Goal: Check status: Check status

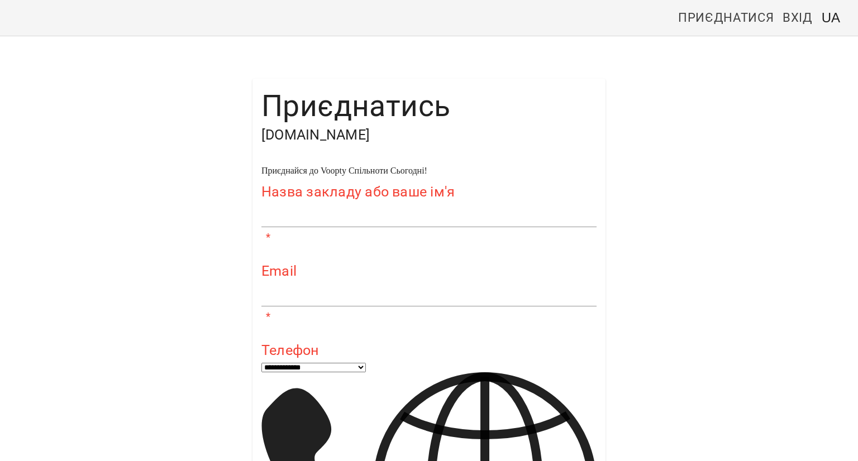
scroll to position [59, 0]
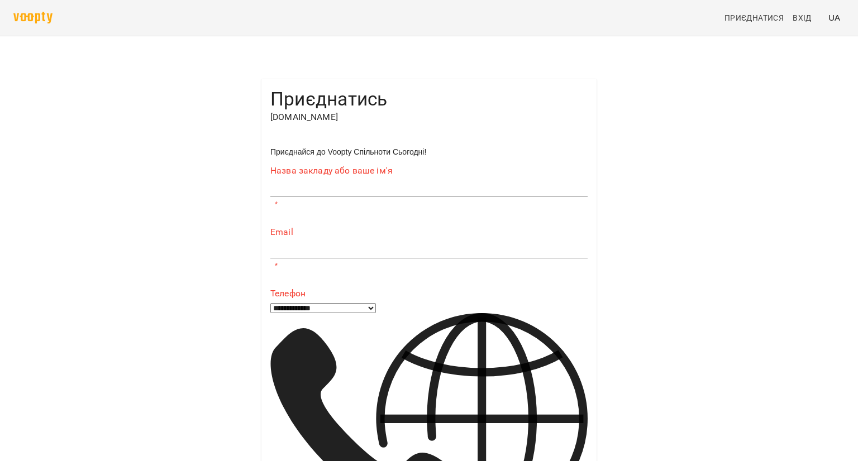
type input "**********"
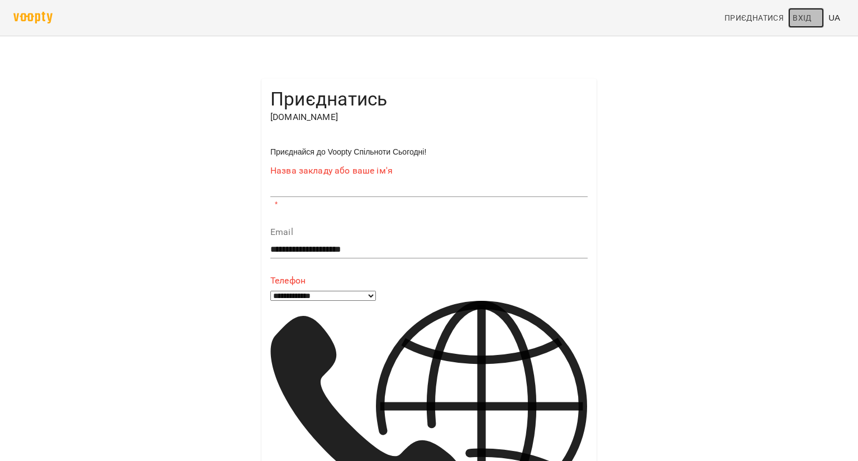
click at [797, 21] on span "Вхід" at bounding box center [801, 17] width 19 height 13
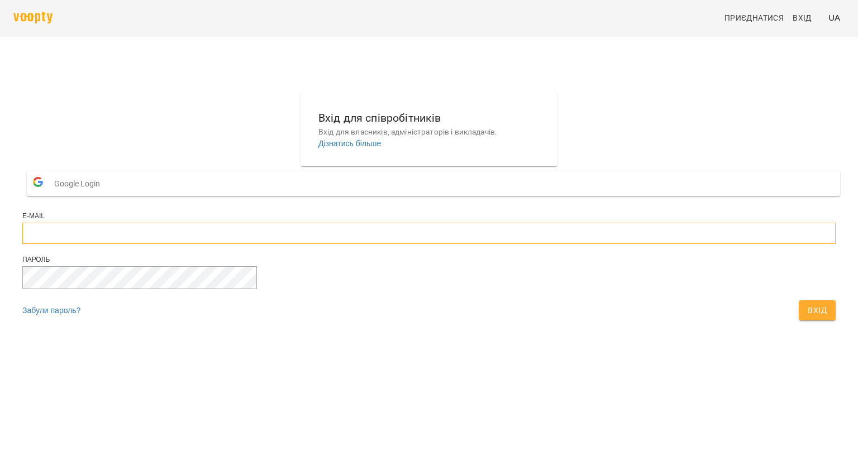
type input "**********"
click at [807, 317] on span "Вхід" at bounding box center [816, 310] width 19 height 13
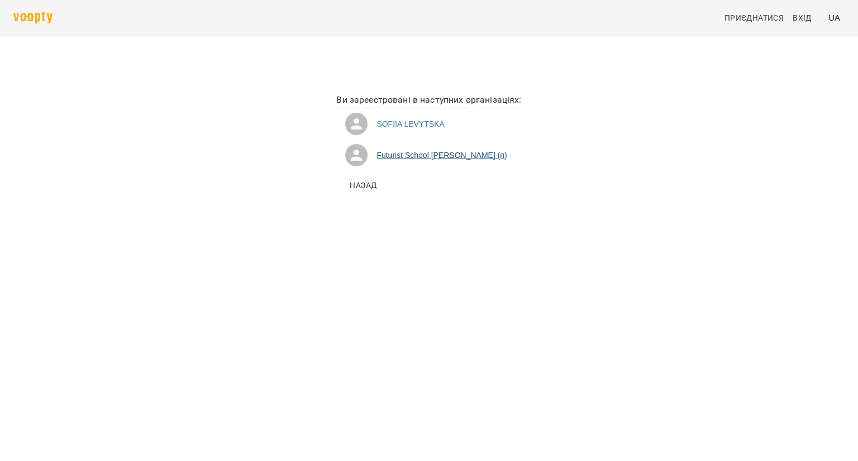
click at [375, 155] on li "Futurist School Левицька Софія Сергіївна (п)" at bounding box center [428, 155] width 185 height 31
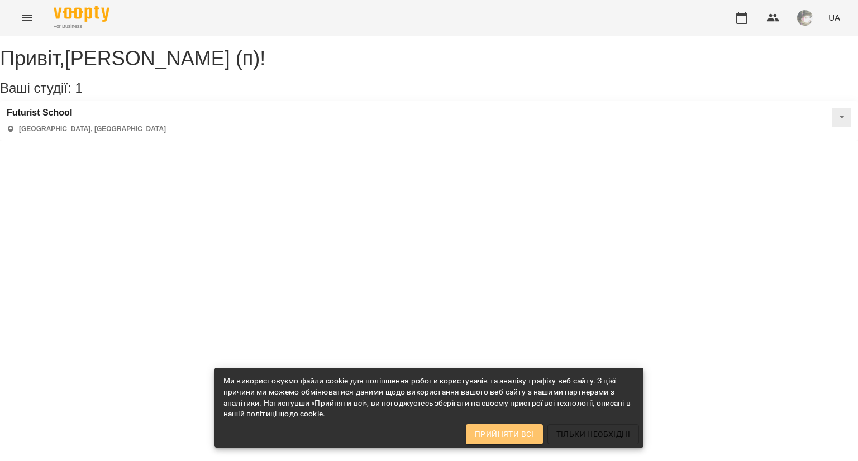
click at [519, 443] on button "Прийняти всі" at bounding box center [504, 434] width 77 height 20
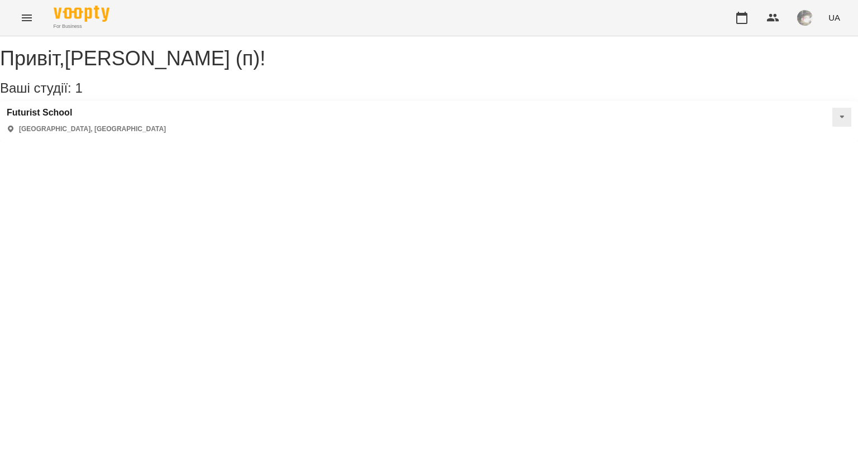
click at [161, 134] on div "Futurist School Київ, Україна" at bounding box center [429, 121] width 858 height 40
click at [27, 16] on icon "Menu" at bounding box center [26, 17] width 13 height 13
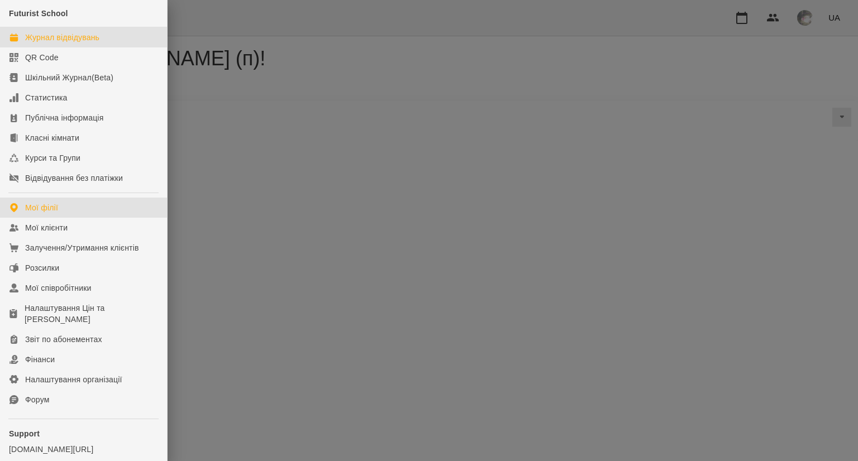
click at [42, 44] on link "Журнал відвідувань" at bounding box center [83, 37] width 167 height 20
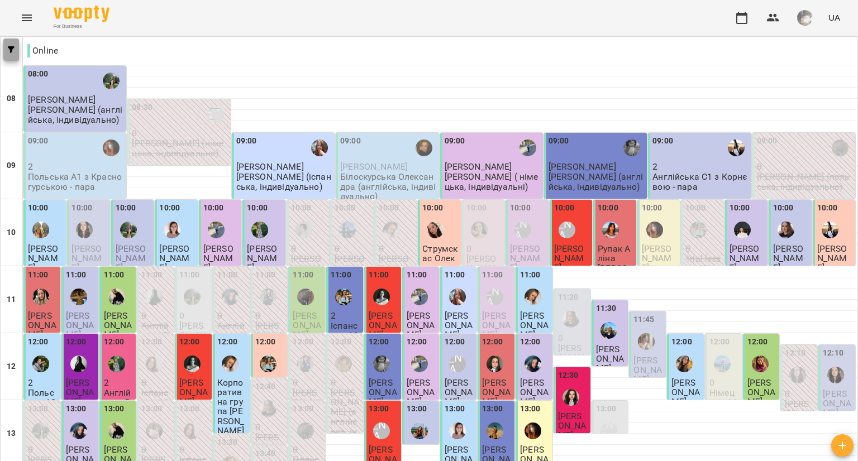
click at [16, 48] on span "button" at bounding box center [11, 49] width 16 height 7
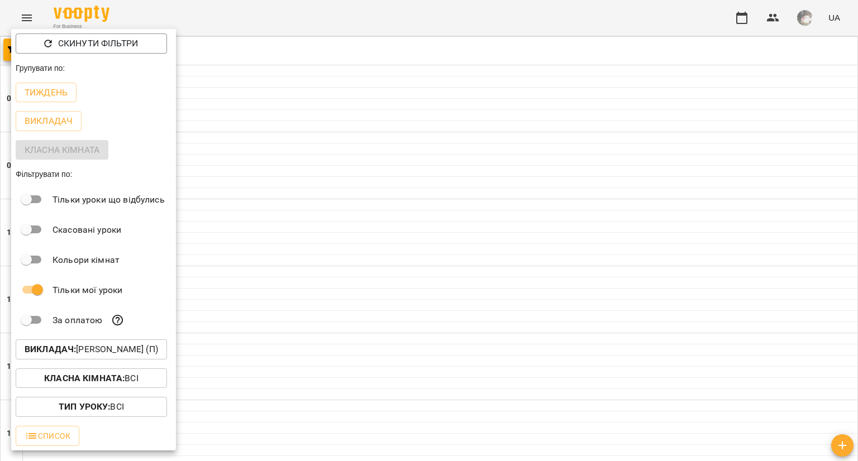
click at [305, 193] on div at bounding box center [429, 230] width 858 height 461
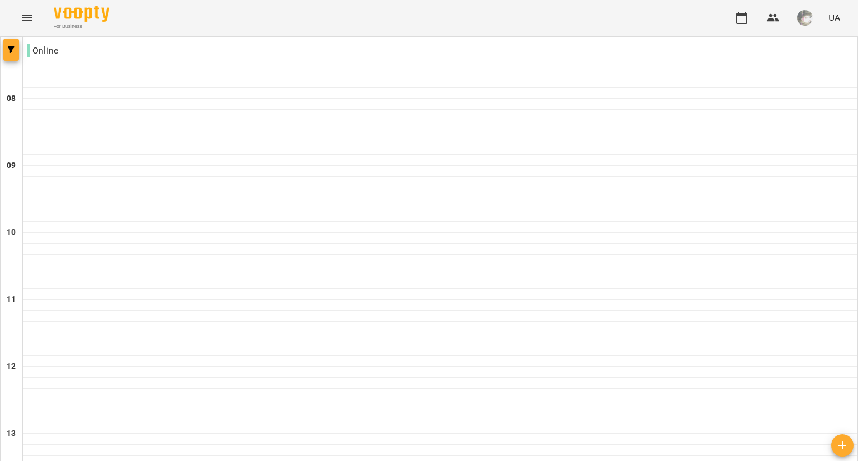
click at [12, 46] on icon "button" at bounding box center [11, 49] width 7 height 7
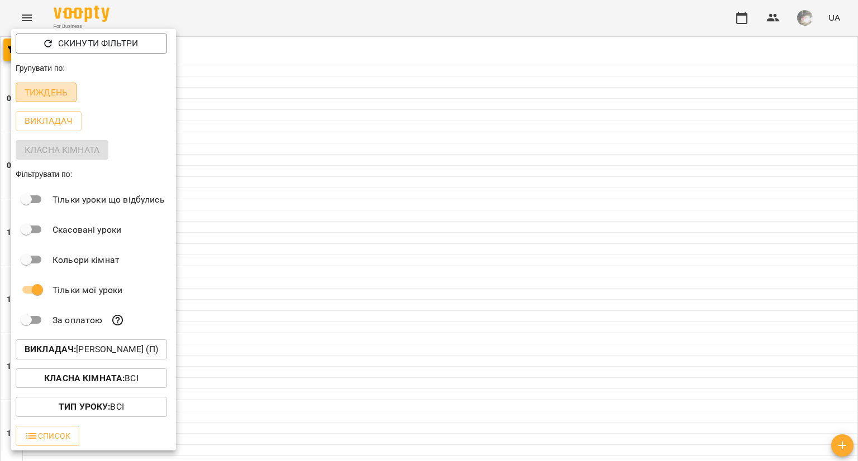
click at [55, 92] on p "Тиждень" at bounding box center [46, 92] width 43 height 13
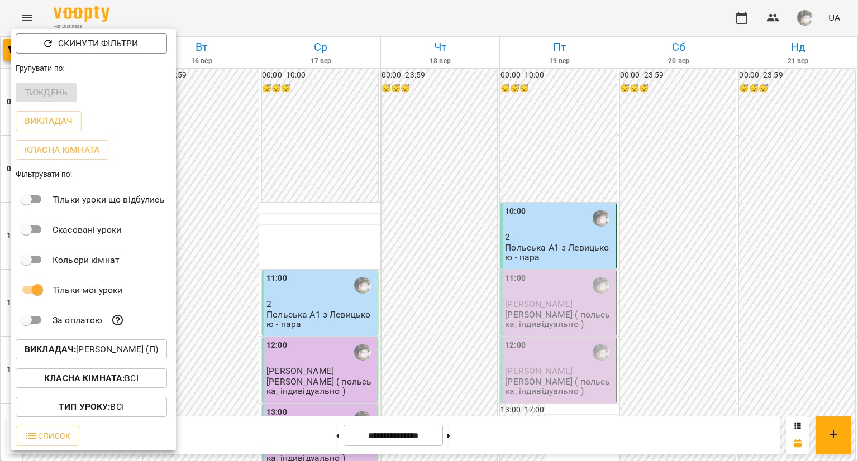
click at [256, 156] on div at bounding box center [429, 230] width 858 height 461
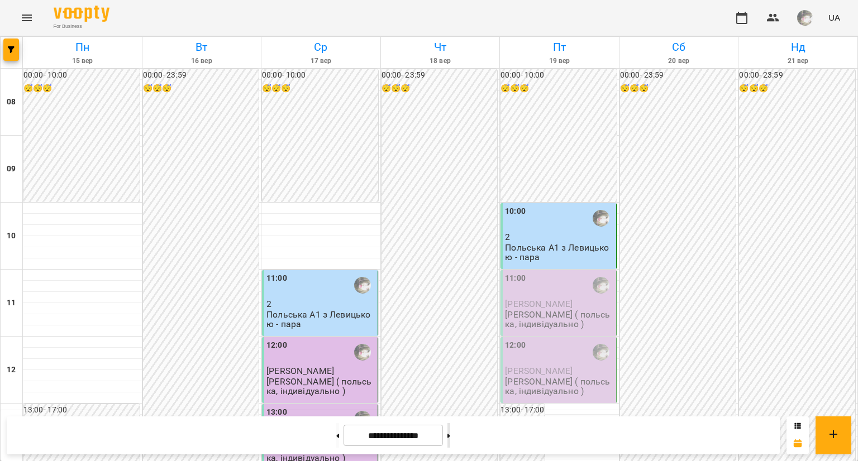
click at [450, 432] on button at bounding box center [448, 435] width 3 height 25
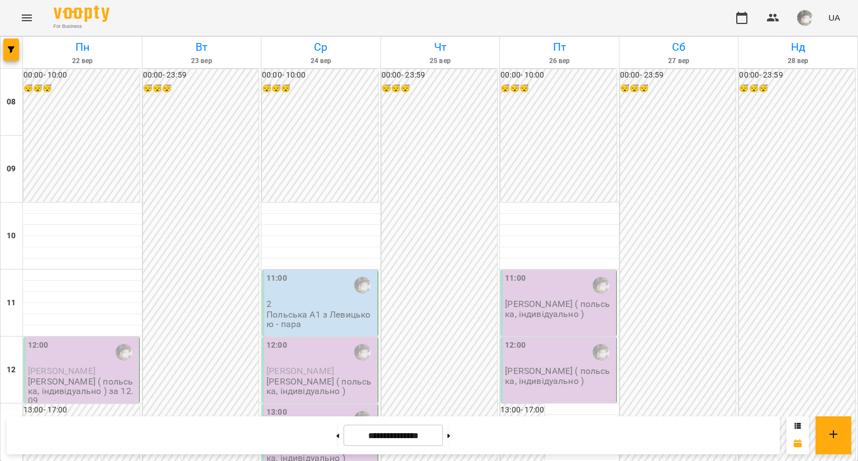
scroll to position [146, 0]
click at [450, 438] on button at bounding box center [448, 435] width 3 height 25
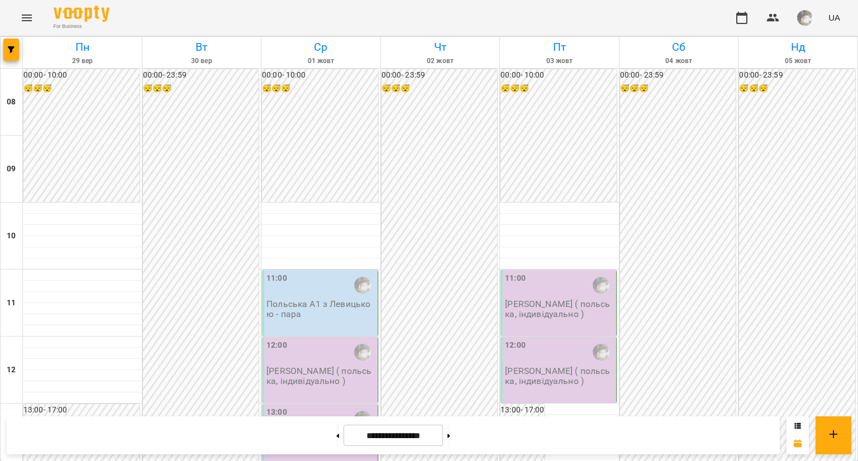
scroll to position [0, 0]
click at [336, 436] on button at bounding box center [337, 435] width 3 height 25
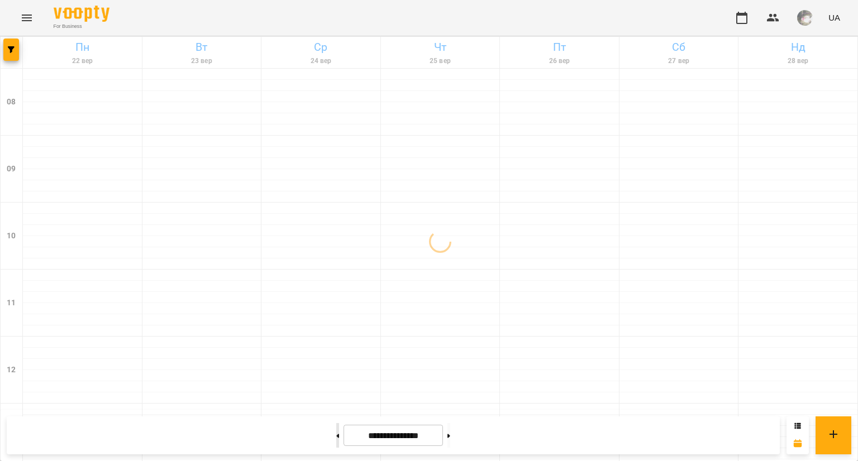
click at [336, 436] on button at bounding box center [337, 435] width 3 height 25
type input "**********"
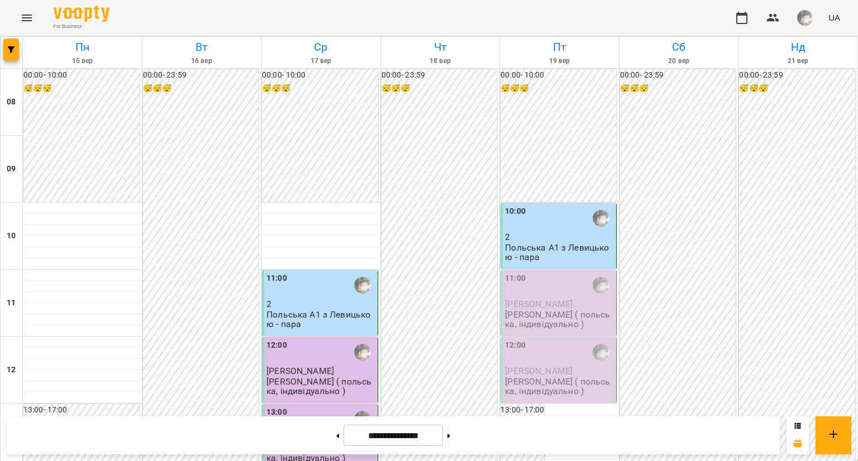
click at [562, 223] on div "10:00" at bounding box center [559, 218] width 109 height 26
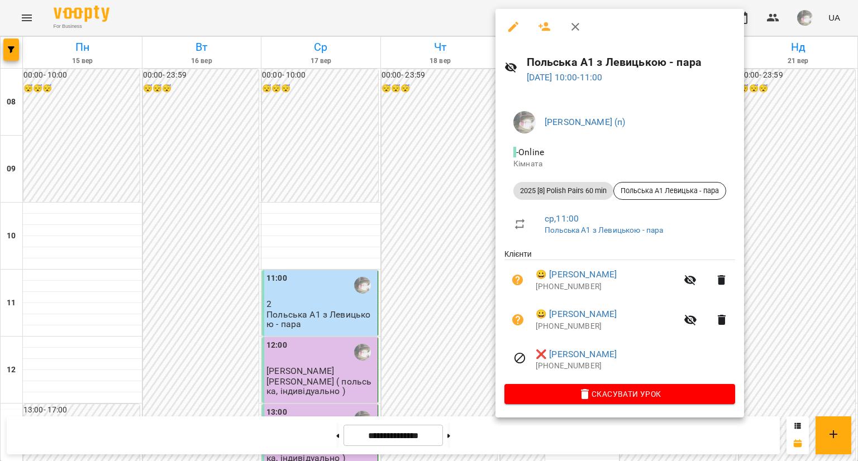
click at [499, 213] on div "Левицька Софія Сергіївна (п) - Online Кімната 2025 [8] Polish Pairs 60 min Поль…" at bounding box center [619, 255] width 248 height 324
click at [451, 213] on div at bounding box center [429, 230] width 858 height 461
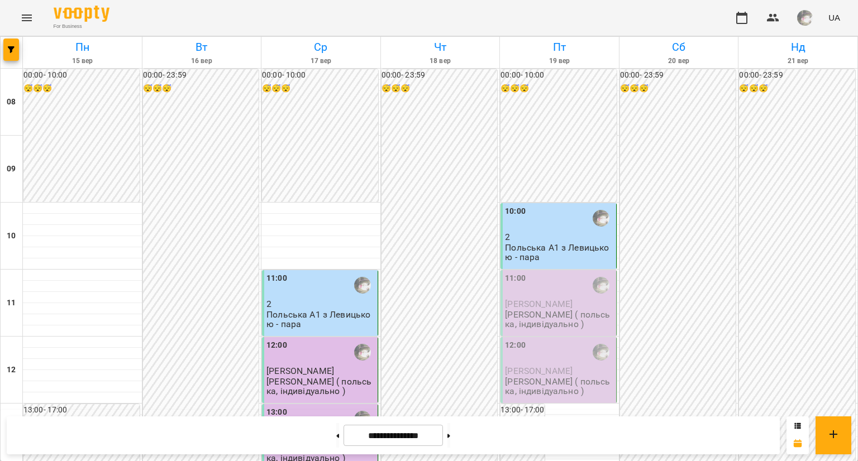
scroll to position [532, 0]
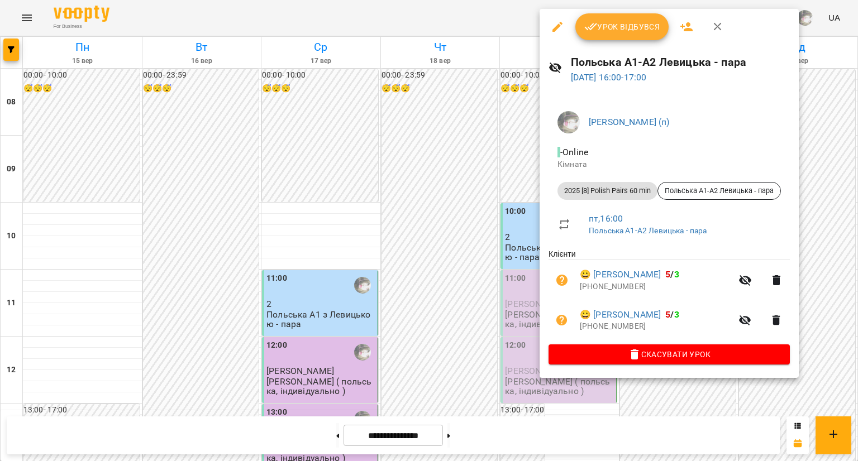
click at [427, 132] on div at bounding box center [429, 230] width 858 height 461
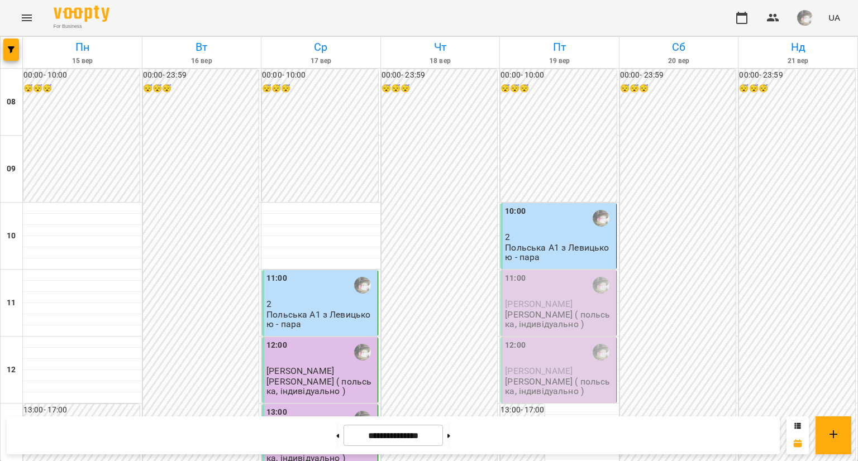
scroll to position [0, 0]
